Goal: Transaction & Acquisition: Purchase product/service

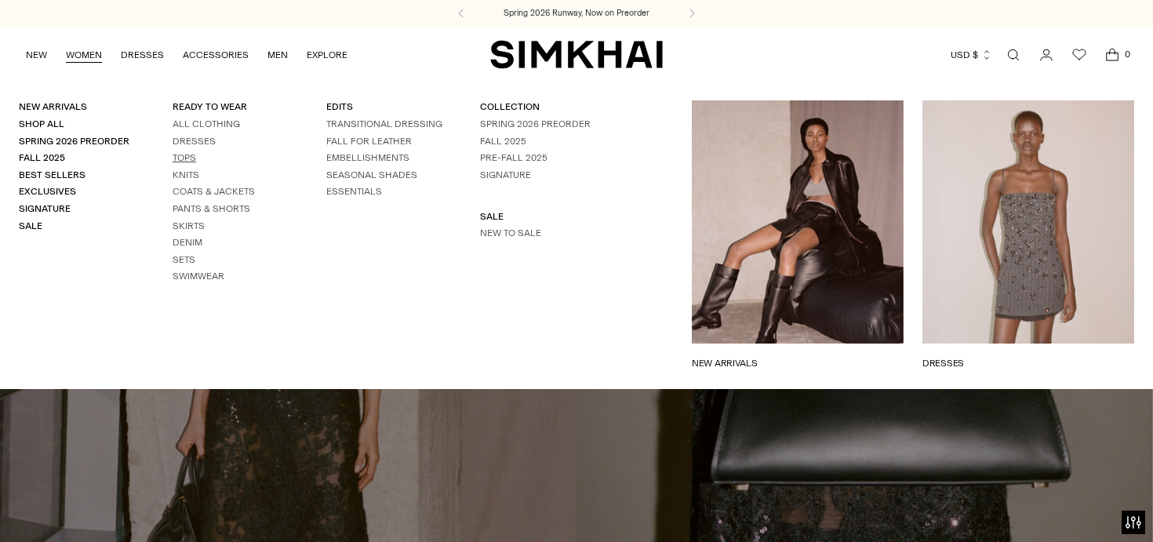
click at [195, 155] on link "Tops" at bounding box center [185, 157] width 24 height 11
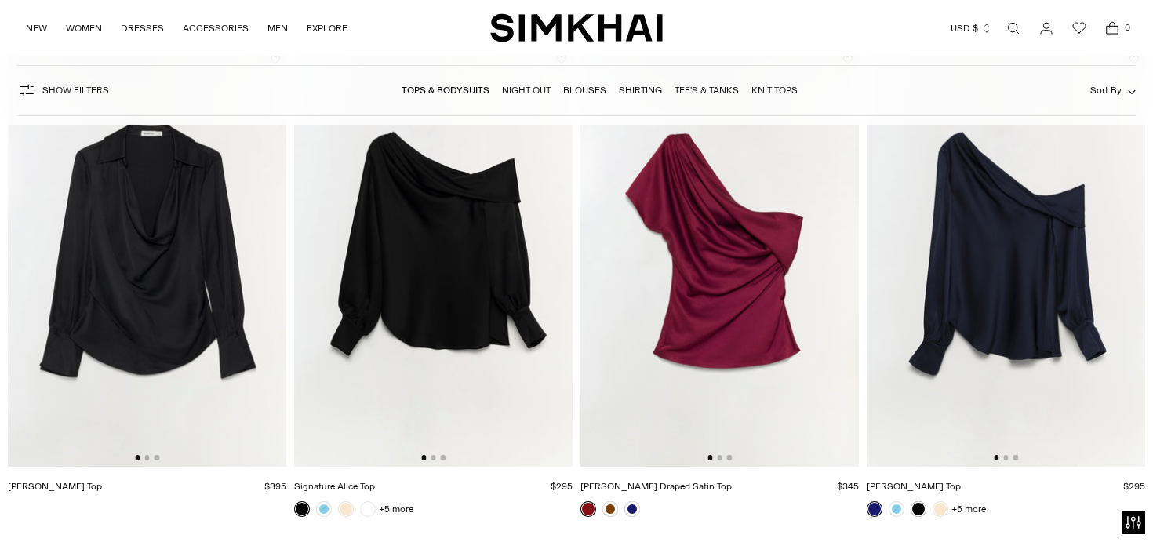
scroll to position [682, 0]
